Goal: Transaction & Acquisition: Purchase product/service

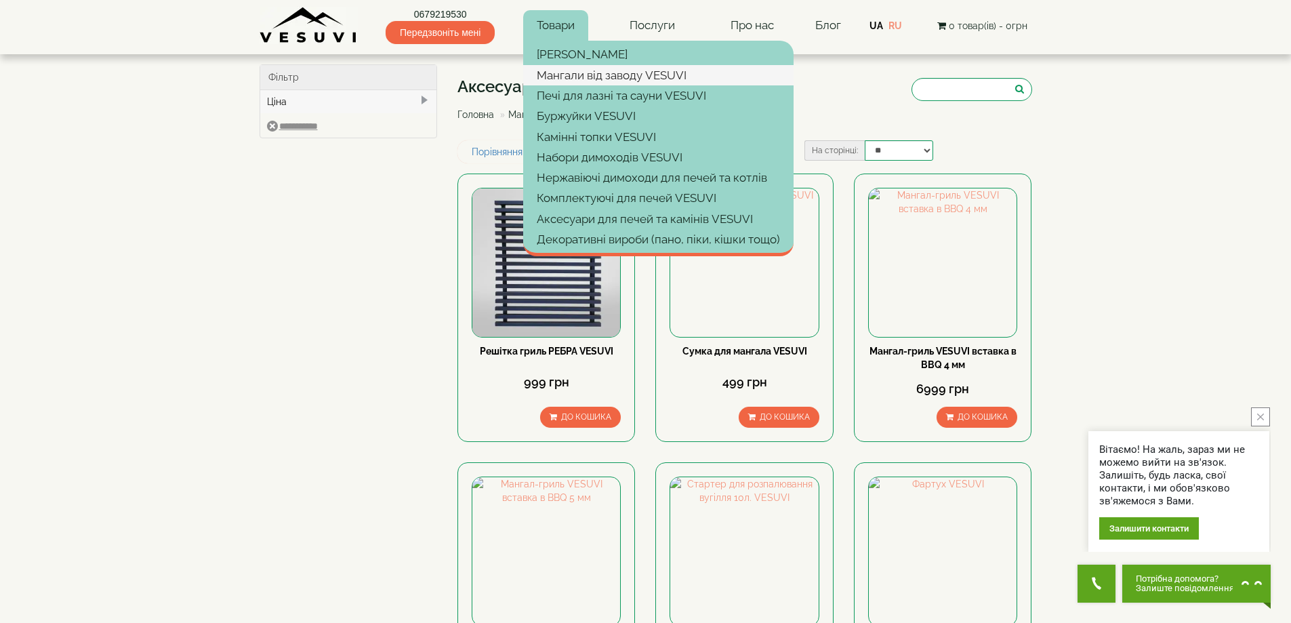
click at [576, 66] on link "Мангали від заводу VESUVI" at bounding box center [658, 75] width 270 height 20
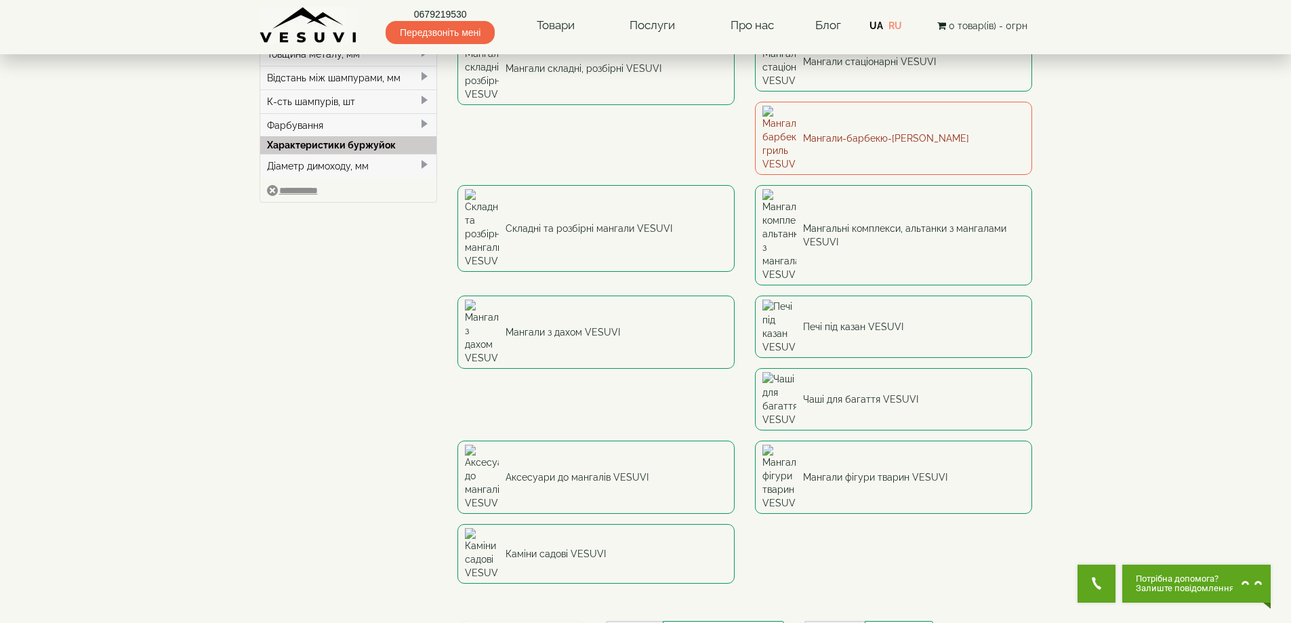
click at [755, 115] on link "Мангали-барбекю-[PERSON_NAME]" at bounding box center [893, 138] width 277 height 73
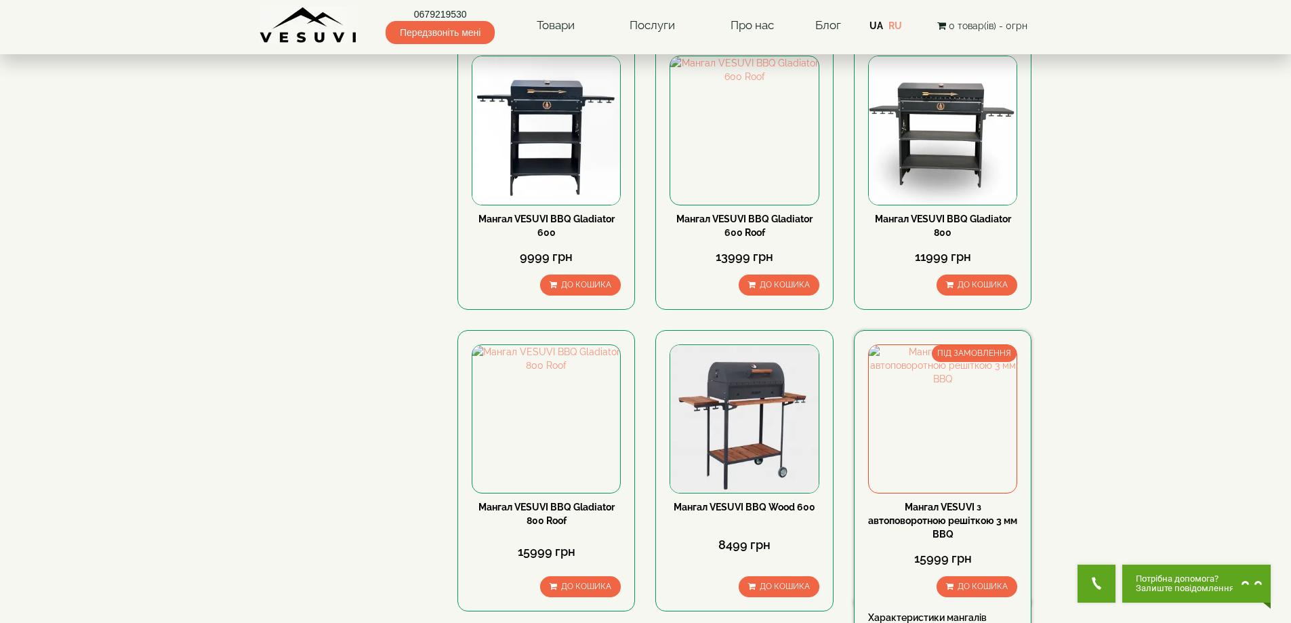
scroll to position [542, 0]
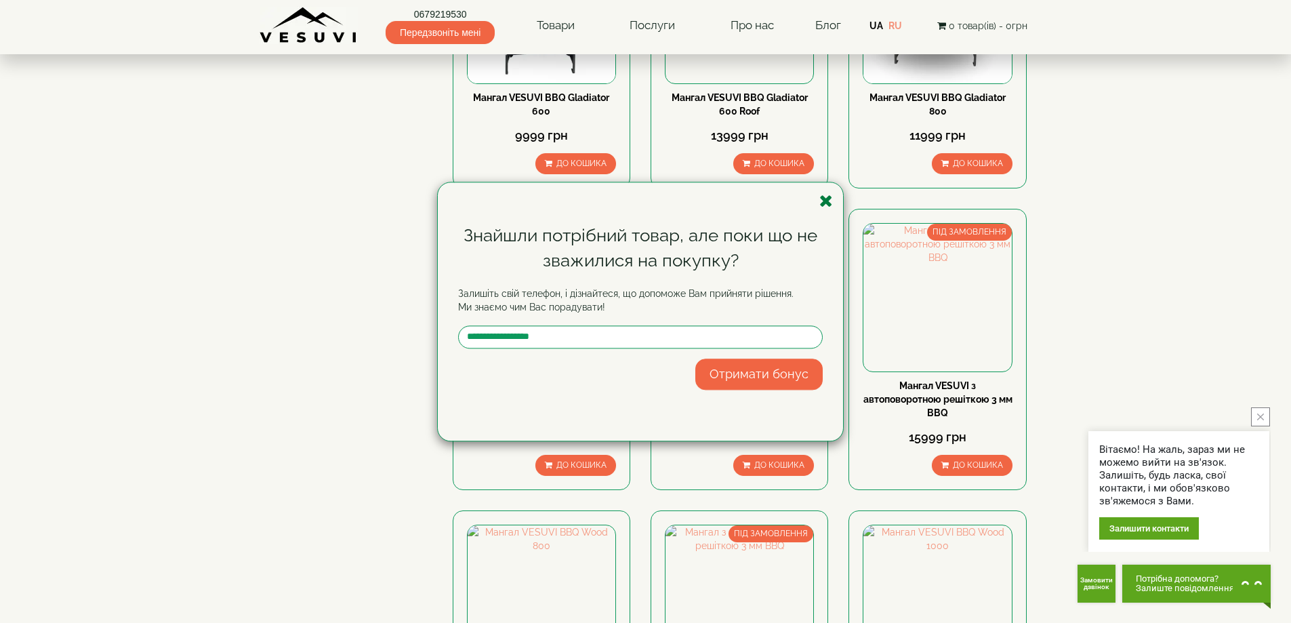
click at [829, 194] on icon "button" at bounding box center [826, 200] width 14 height 17
